Goal: Navigation & Orientation: Find specific page/section

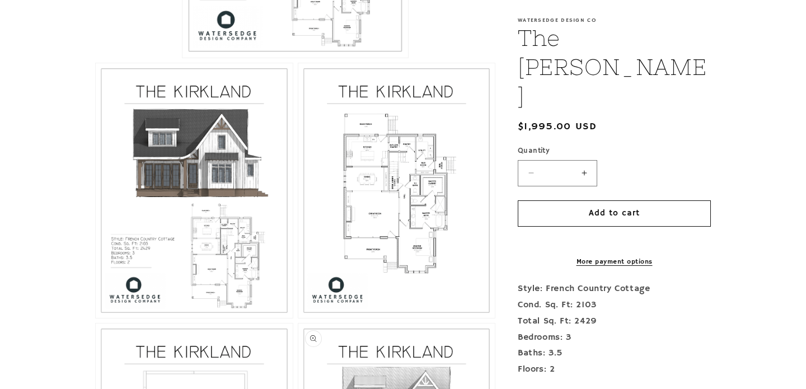
scroll to position [499, 0]
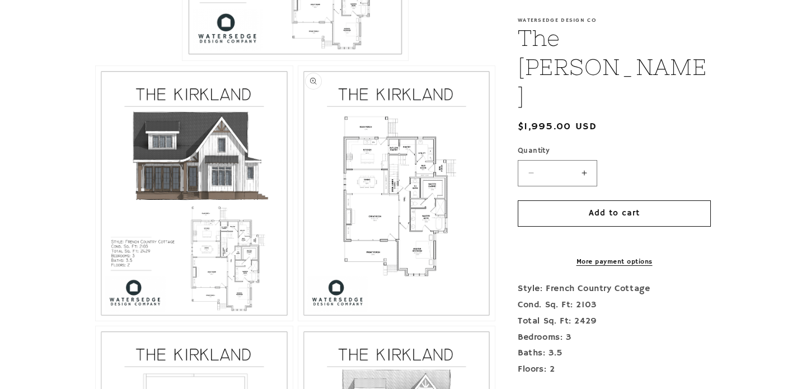
click at [298, 321] on button "Open media 3 in modal" at bounding box center [298, 321] width 0 height 0
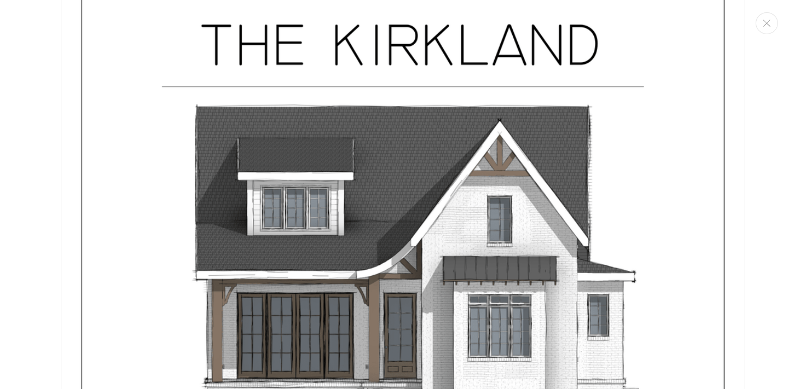
scroll to position [0, 0]
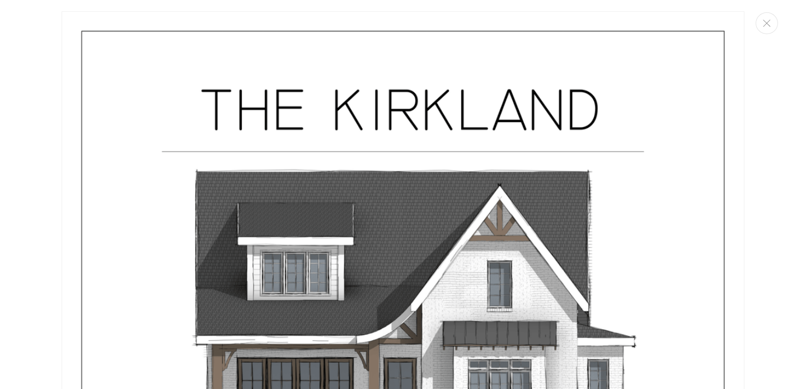
click at [750, 179] on div "Media gallery" at bounding box center [403, 194] width 806 height 389
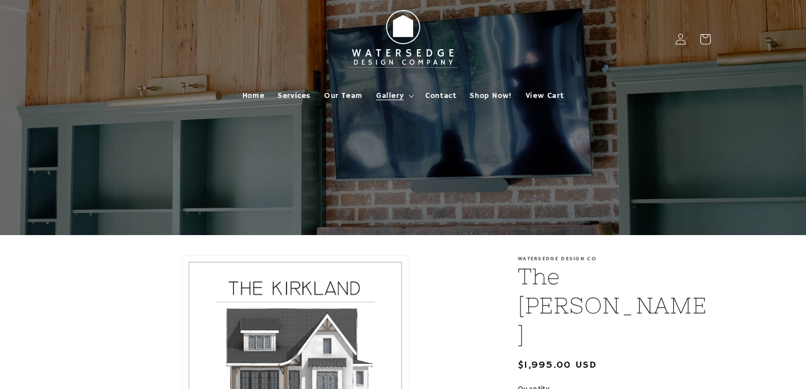
click at [395, 92] on span "Gallery" at bounding box center [389, 96] width 27 height 10
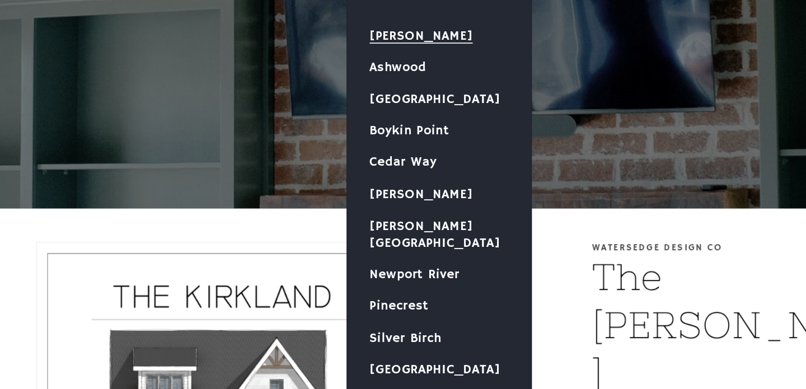
click at [415, 130] on link "[PERSON_NAME]" at bounding box center [425, 131] width 111 height 19
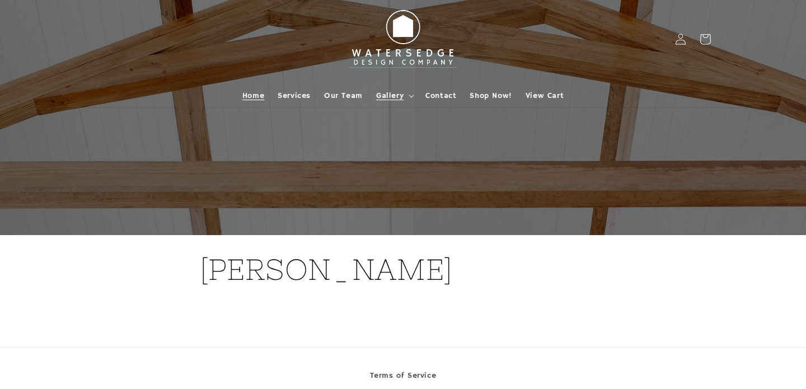
click at [258, 93] on span "Home" at bounding box center [253, 96] width 22 height 10
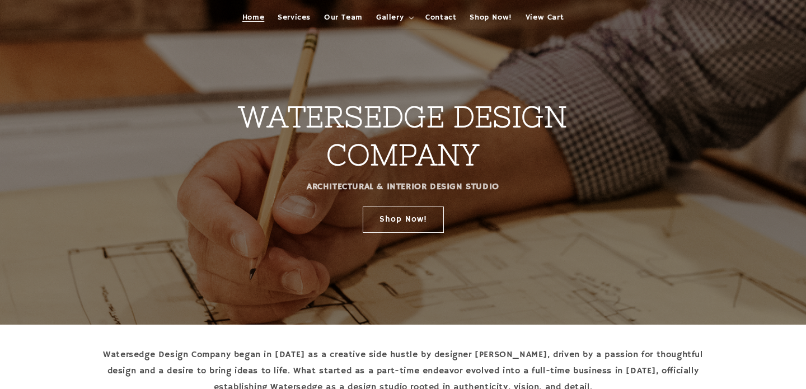
scroll to position [82, 0]
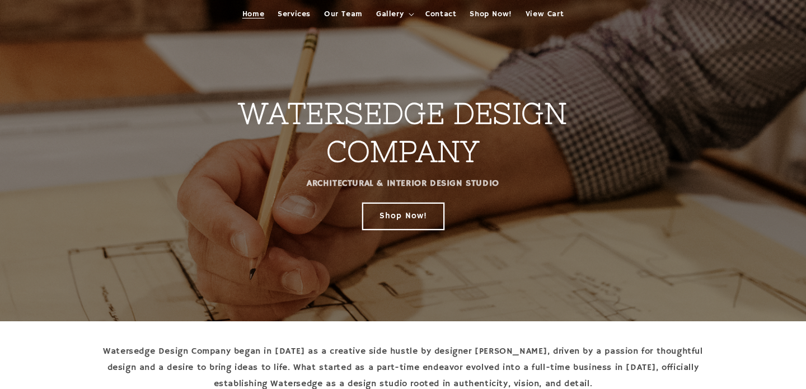
click at [414, 217] on link "Shop Now!" at bounding box center [403, 216] width 81 height 26
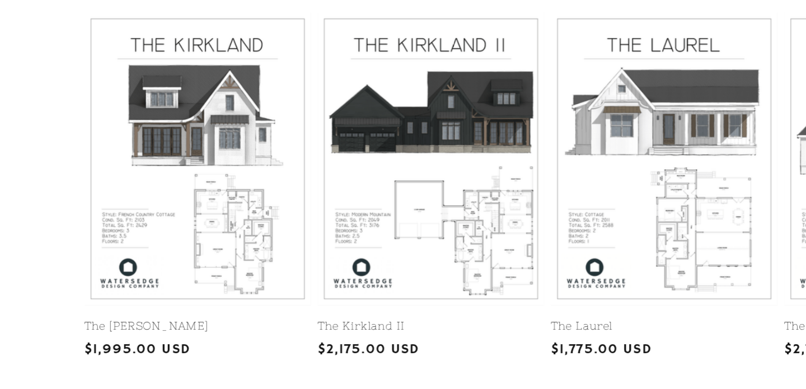
scroll to position [400, 0]
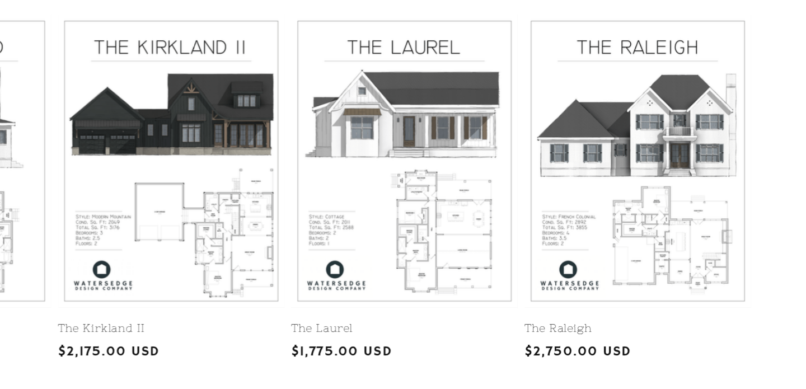
click at [498, 342] on link "The Laurel" at bounding box center [480, 347] width 151 height 10
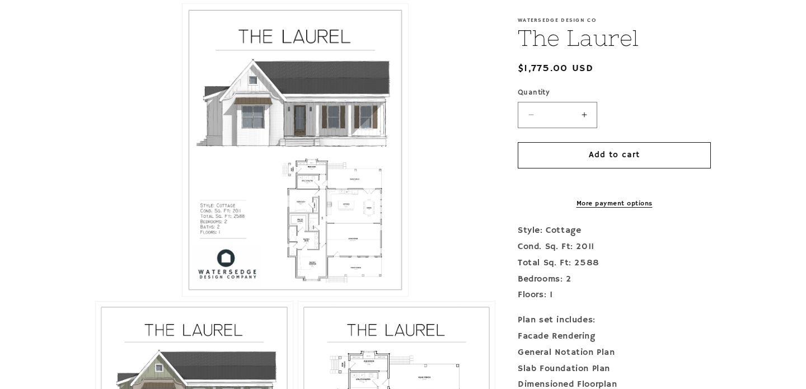
scroll to position [265, 0]
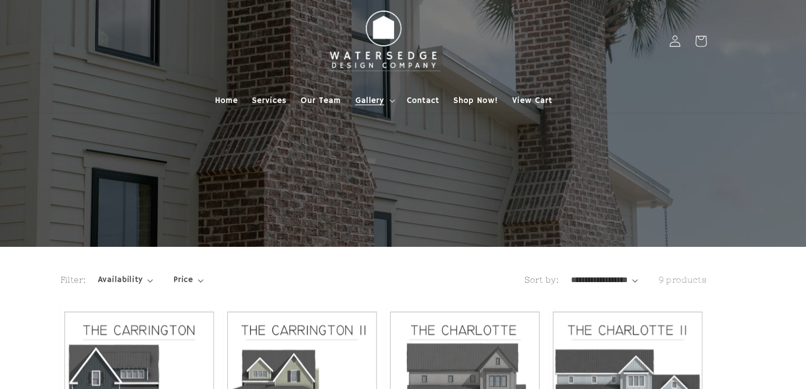
click at [385, 94] on span "Gallery" at bounding box center [389, 96] width 27 height 10
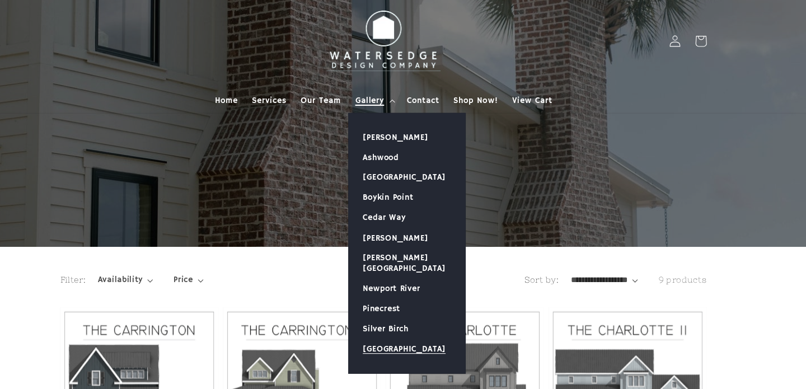
click at [413, 323] on link "[GEOGRAPHIC_DATA]" at bounding box center [425, 332] width 111 height 19
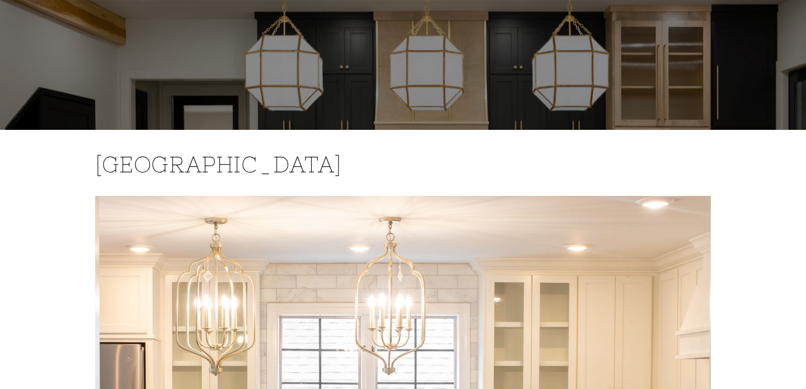
scroll to position [96, 0]
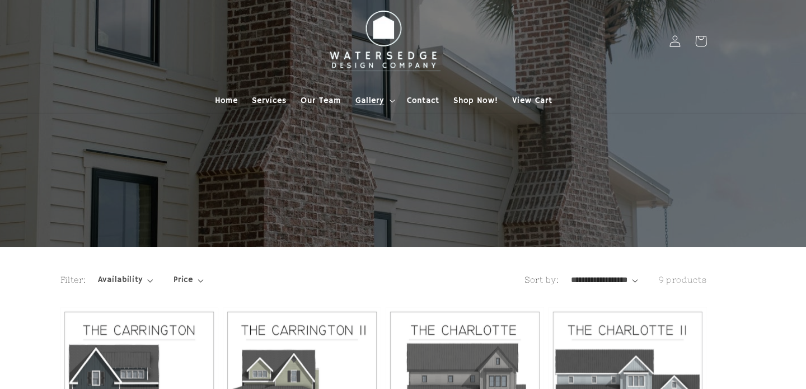
click at [393, 91] on span "Gallery" at bounding box center [389, 96] width 27 height 10
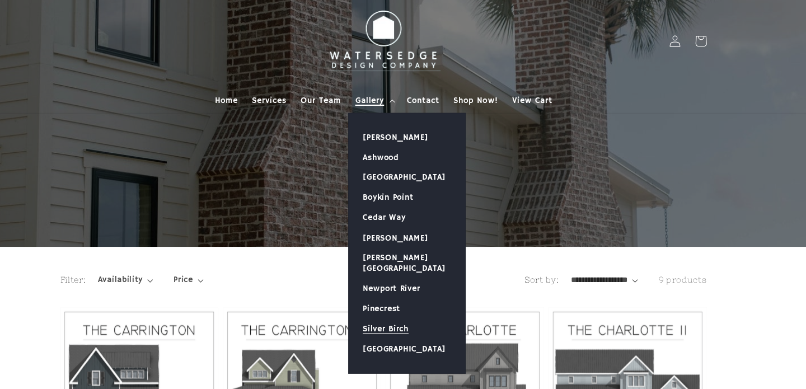
click at [399, 304] on link "Silver Birch" at bounding box center [425, 313] width 111 height 19
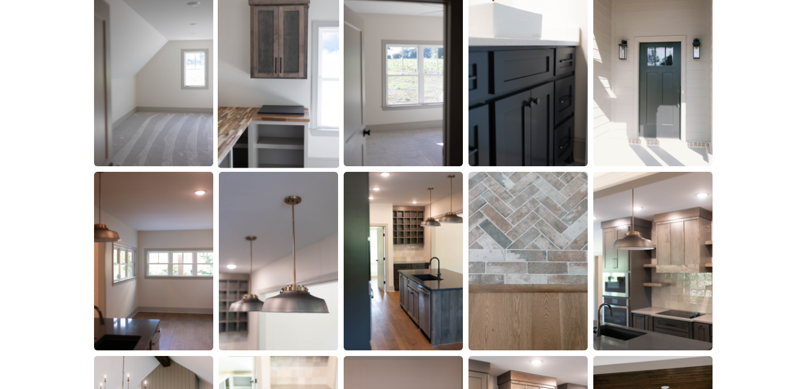
scroll to position [1312, 0]
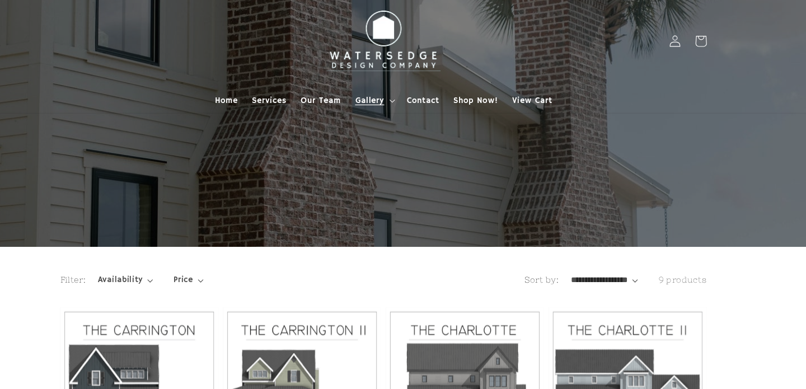
click at [394, 93] on span "Gallery" at bounding box center [389, 96] width 27 height 10
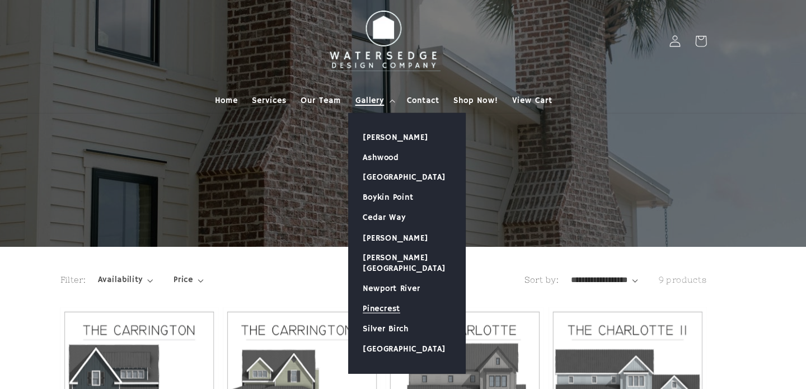
click at [399, 284] on link "Pinecrest" at bounding box center [425, 293] width 111 height 19
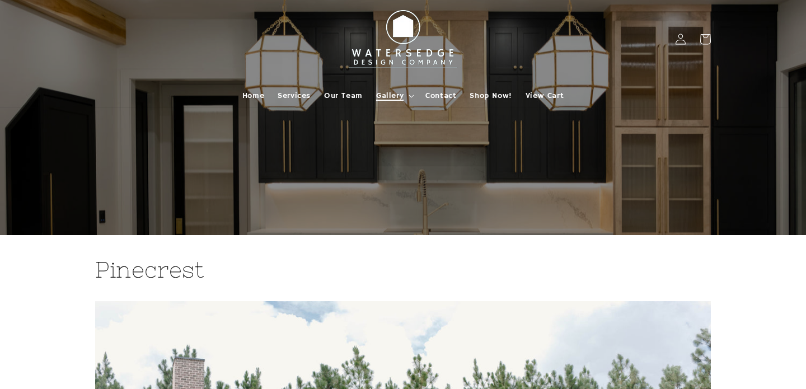
click at [393, 95] on span "Gallery" at bounding box center [389, 96] width 27 height 10
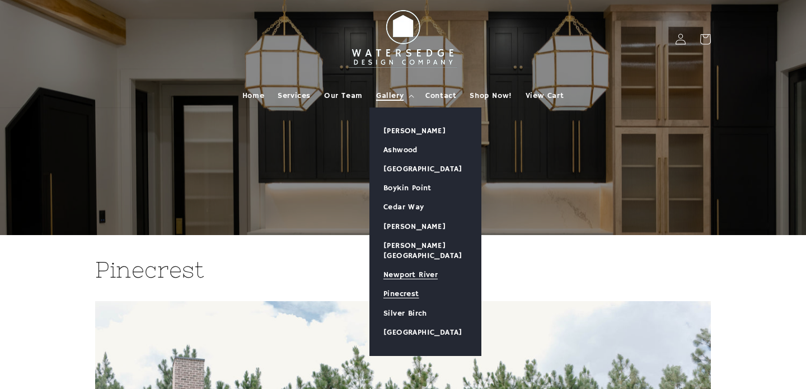
click at [399, 265] on link "Newport River" at bounding box center [425, 274] width 111 height 19
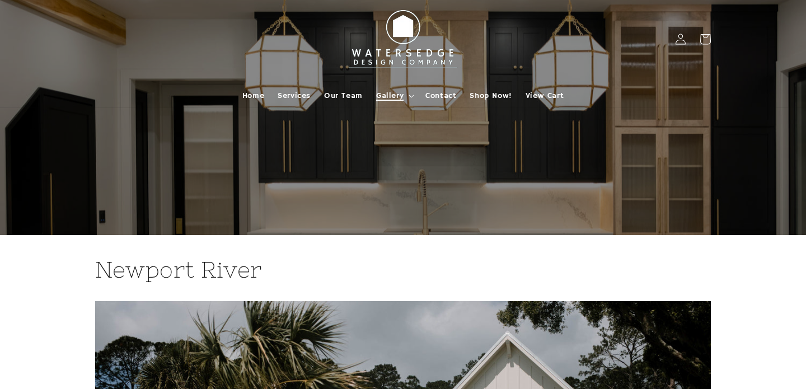
click at [386, 89] on summary "Gallery" at bounding box center [394, 96] width 49 height 24
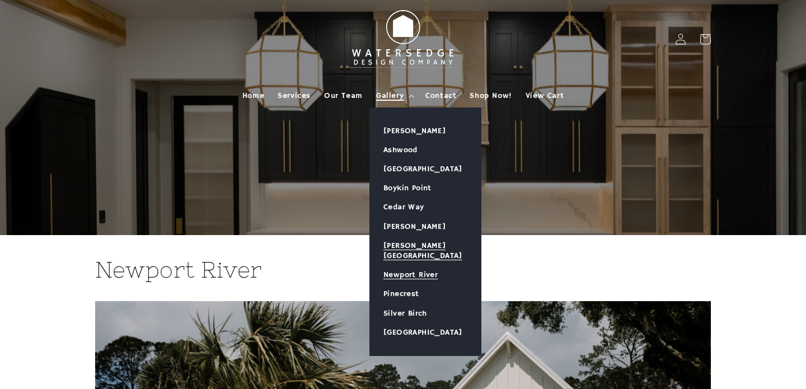
click at [414, 242] on link "[PERSON_NAME][GEOGRAPHIC_DATA]" at bounding box center [425, 250] width 111 height 29
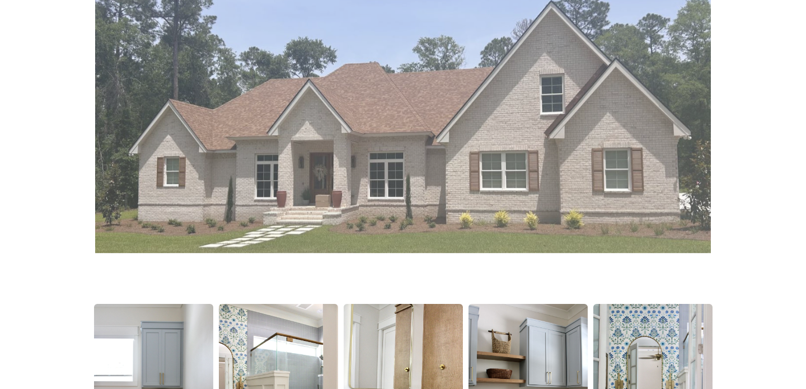
scroll to position [376, 0]
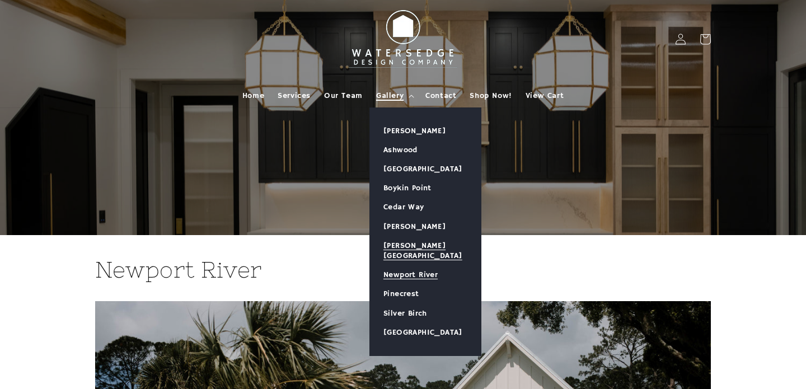
click at [408, 241] on link "[PERSON_NAME][GEOGRAPHIC_DATA]" at bounding box center [425, 250] width 111 height 29
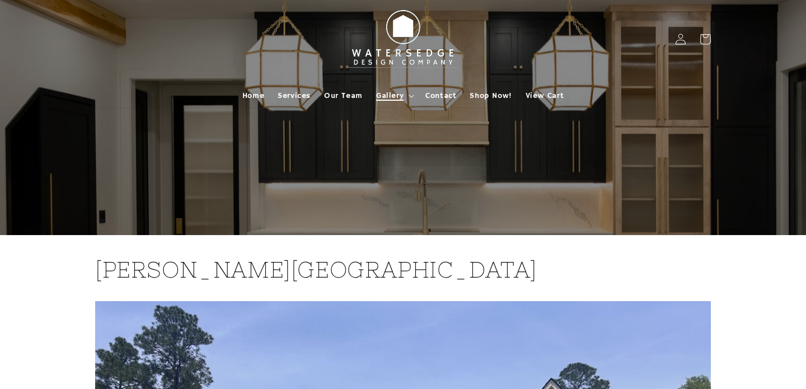
click at [393, 94] on span "Gallery" at bounding box center [389, 96] width 27 height 10
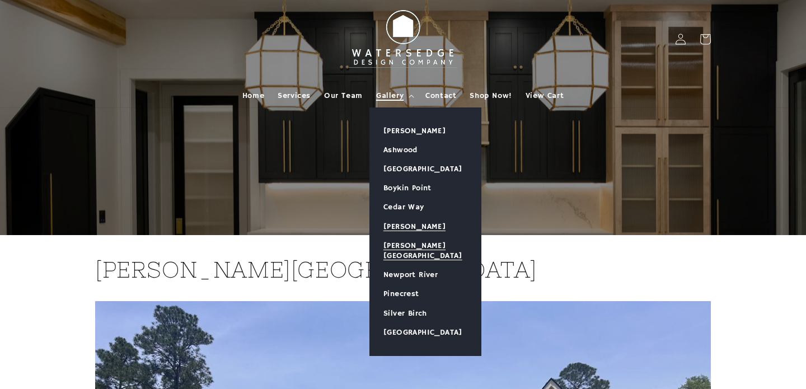
click at [408, 222] on link "[PERSON_NAME]" at bounding box center [425, 226] width 111 height 19
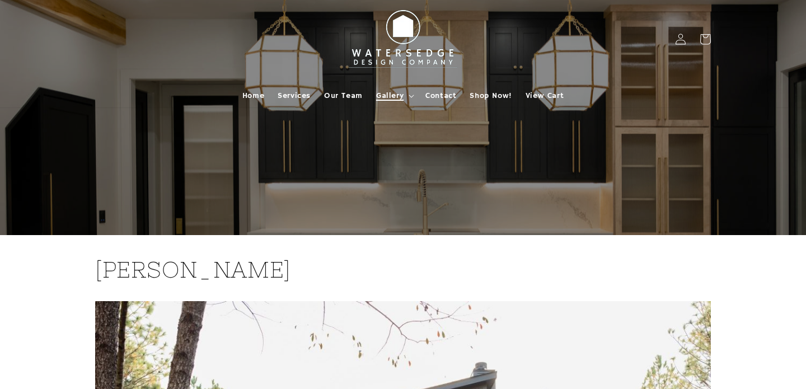
click at [392, 92] on span "Gallery" at bounding box center [389, 96] width 27 height 10
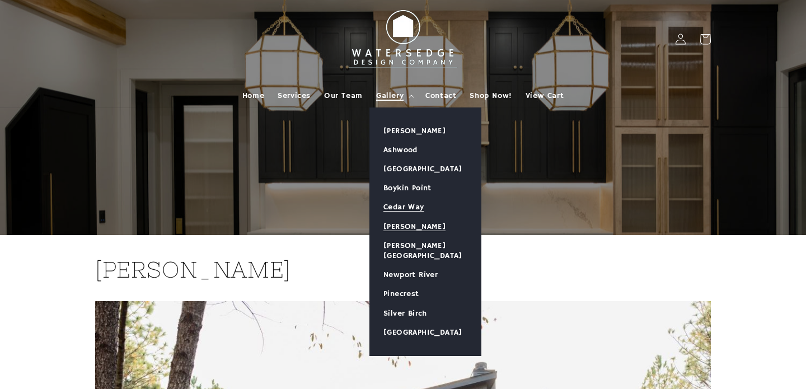
click at [406, 203] on link "Cedar Way" at bounding box center [425, 207] width 111 height 19
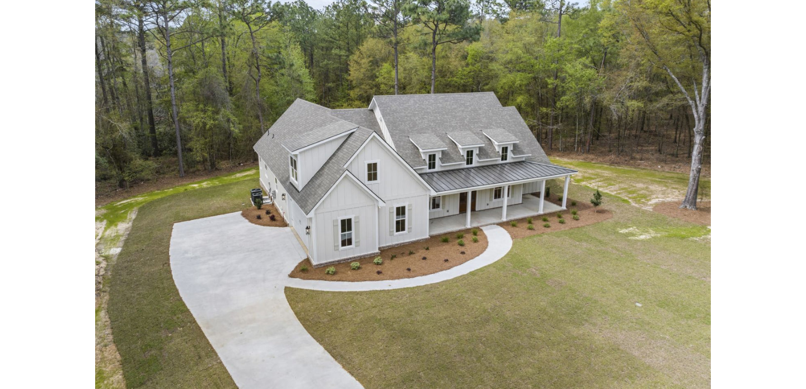
scroll to position [353, 0]
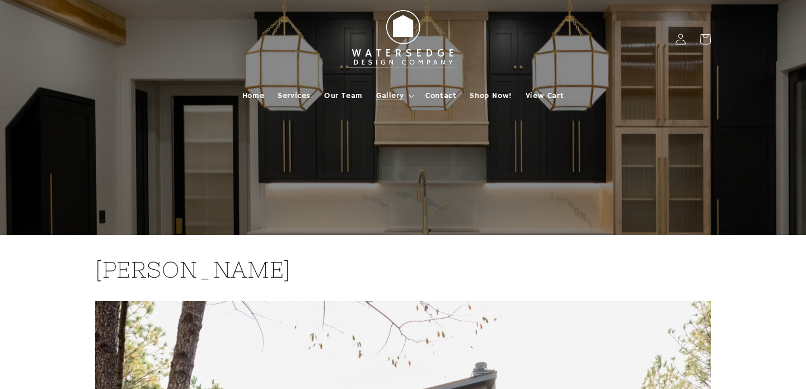
scroll to position [1, 0]
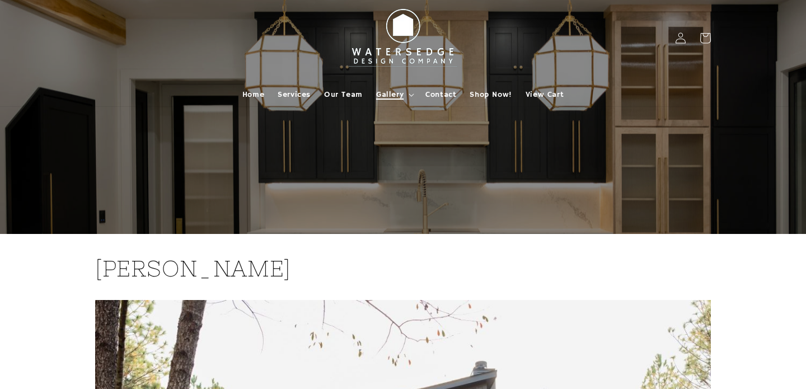
click at [388, 91] on span "Gallery" at bounding box center [389, 95] width 27 height 10
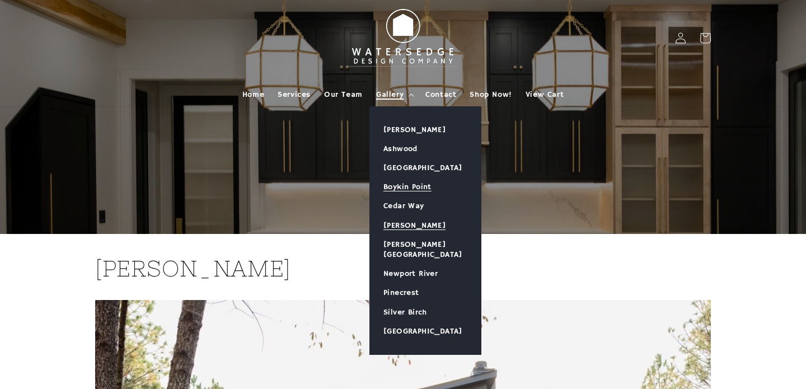
click at [407, 185] on link "Boykin Point" at bounding box center [425, 187] width 111 height 19
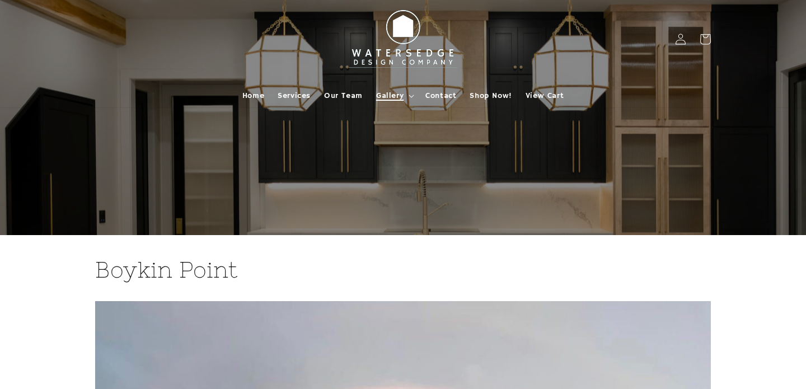
click at [387, 91] on span "Gallery" at bounding box center [389, 96] width 27 height 10
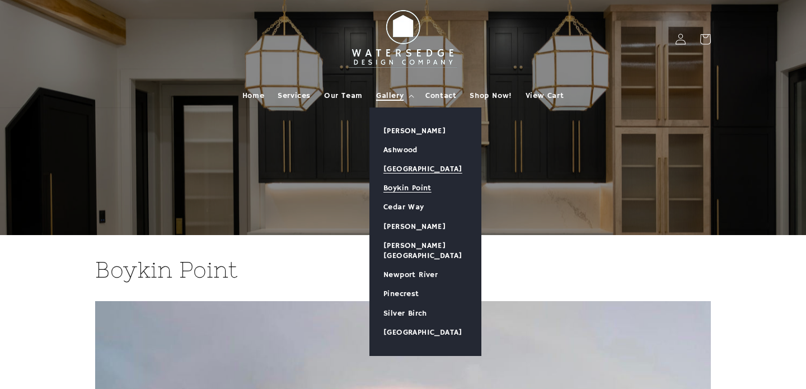
click at [394, 167] on link "[GEOGRAPHIC_DATA]" at bounding box center [425, 169] width 111 height 19
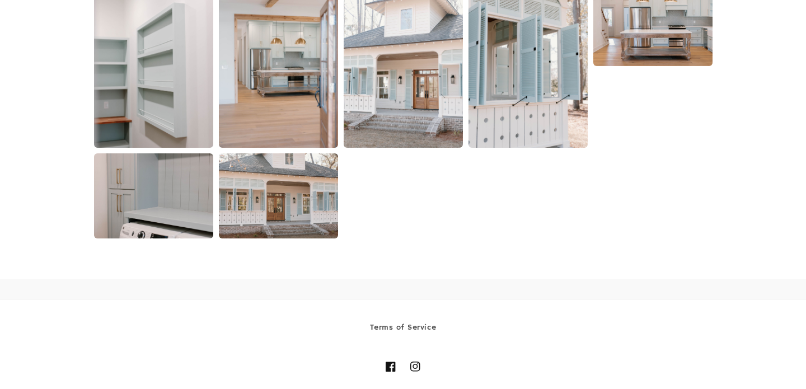
scroll to position [2358, 0]
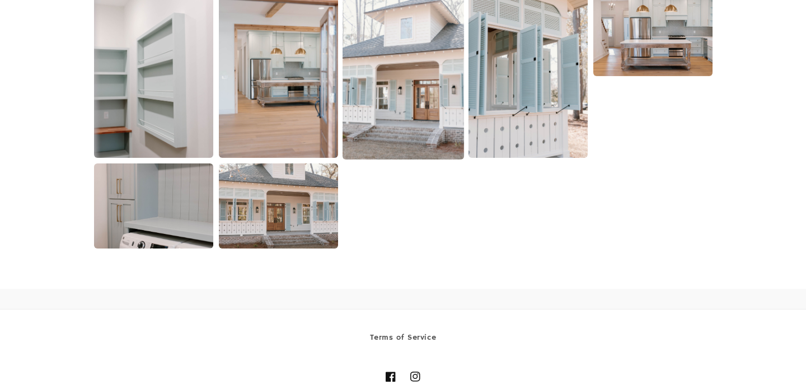
click at [402, 116] on img at bounding box center [403, 74] width 122 height 170
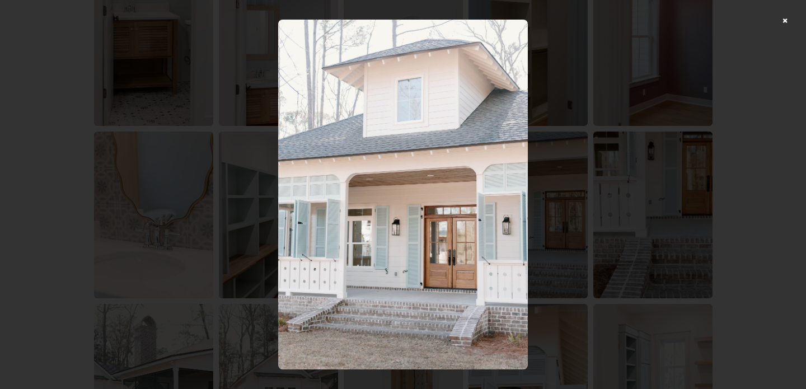
scroll to position [385, 0]
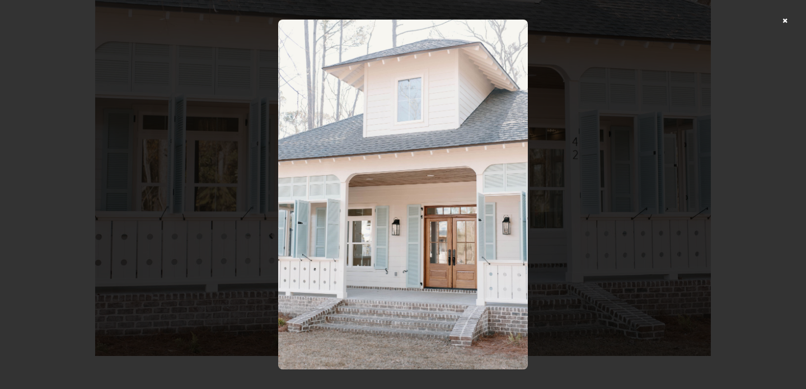
click at [783, 18] on div at bounding box center [403, 194] width 806 height 389
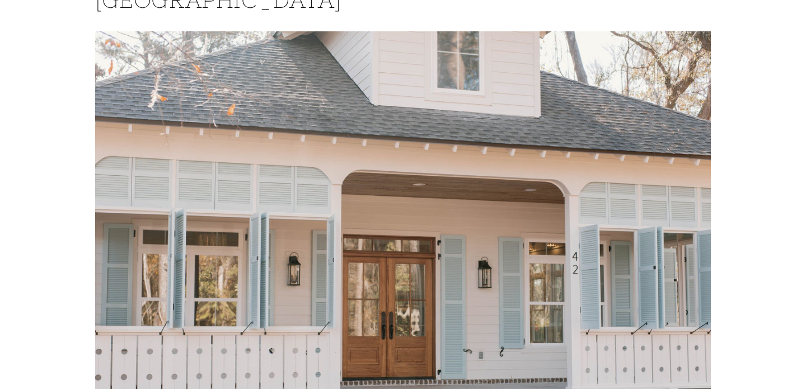
scroll to position [0, 0]
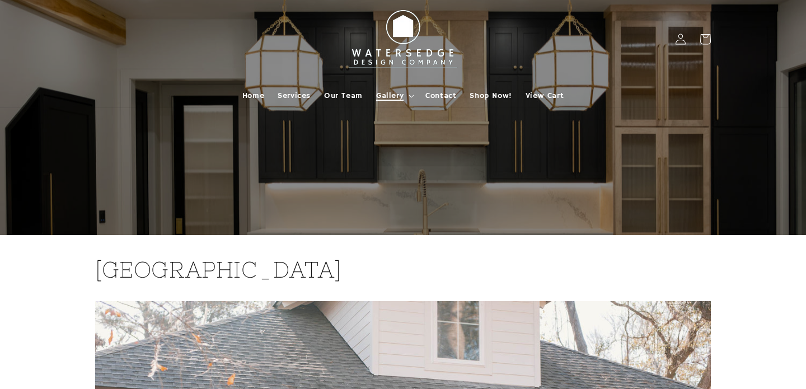
click at [388, 95] on span "Gallery" at bounding box center [389, 96] width 27 height 10
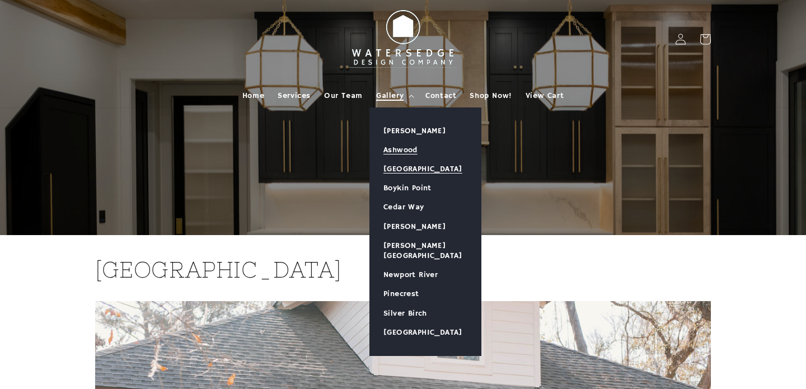
click at [388, 150] on link "Ashwood" at bounding box center [425, 150] width 111 height 19
